Goal: Task Accomplishment & Management: Complete application form

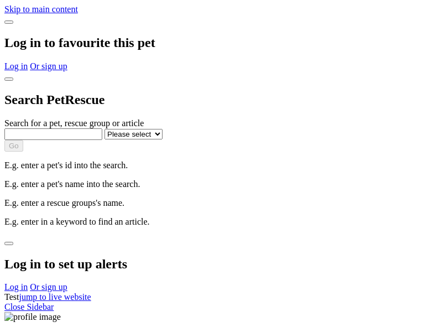
select select
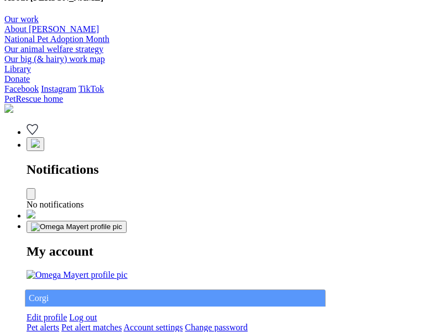
type input "Corgi"
select select "844268919"
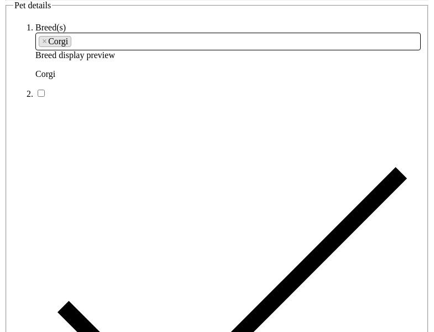
type input "Renton West22, Western Australia, 7310"
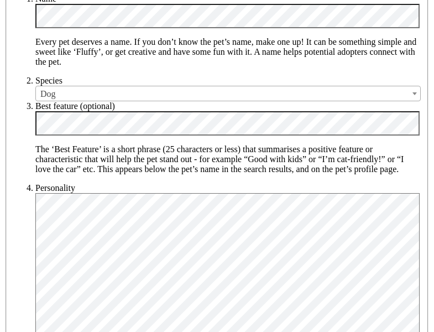
type input "14FEO934M45O193"
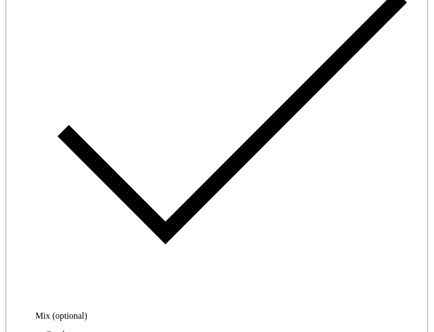
radio input "true"
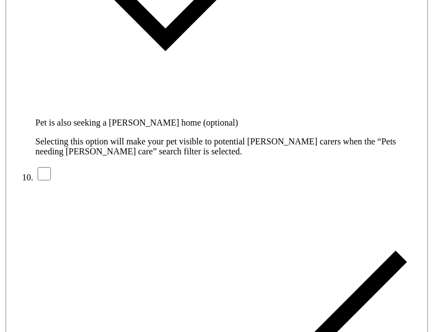
type input "Please wait..."
